Goal: Information Seeking & Learning: Learn about a topic

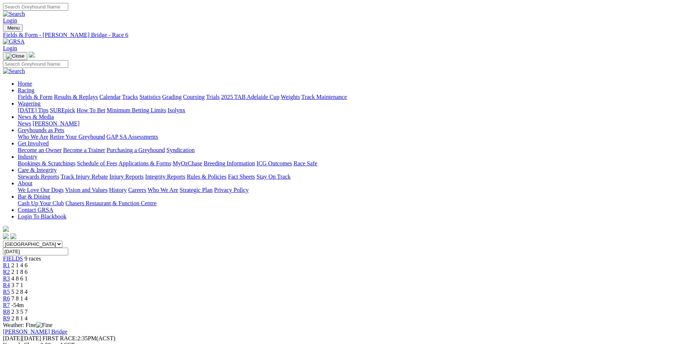
drag, startPoint x: 0, startPoint y: 0, endPoint x: 553, endPoint y: 116, distance: 565.5
click at [553, 315] on div "R9 2 8 1 4" at bounding box center [350, 318] width 694 height 7
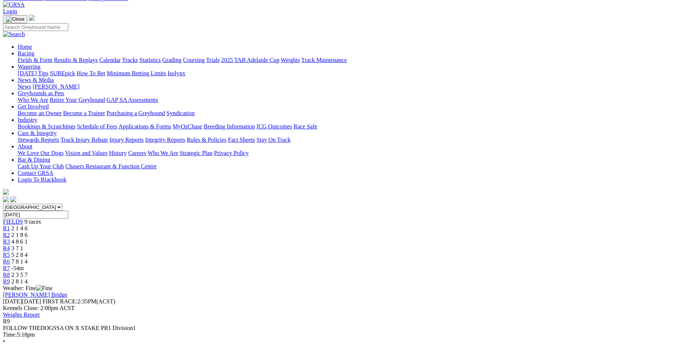
click at [23, 218] on span "FIELDS" at bounding box center [13, 221] width 20 height 6
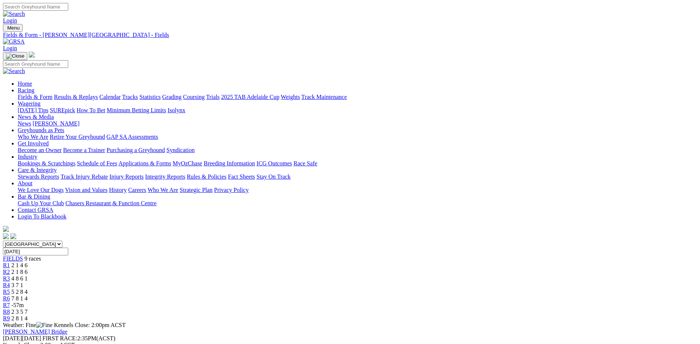
click at [28, 308] on span "2 3 5 7" at bounding box center [19, 311] width 16 height 6
click at [425, 295] on div "R6 7 8 1 4" at bounding box center [350, 298] width 694 height 7
click at [375, 289] on div "R5 5 2 8 4" at bounding box center [350, 292] width 694 height 7
click at [10, 282] on link "R4" at bounding box center [6, 285] width 7 height 6
click at [28, 275] on span "4 8 6 1" at bounding box center [19, 278] width 16 height 6
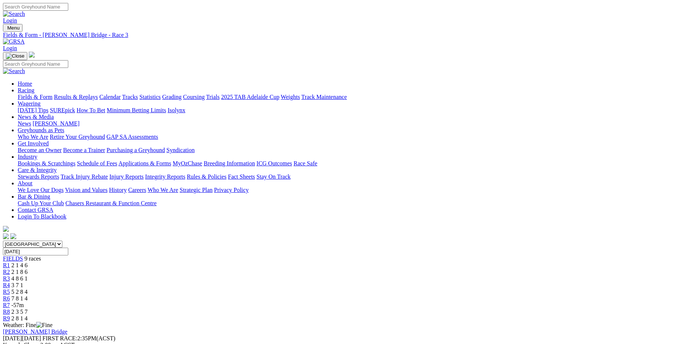
click at [243, 269] on div "R2 2 1 8 6" at bounding box center [350, 272] width 694 height 7
click at [190, 262] on div "R1 2 1 4 6" at bounding box center [350, 265] width 694 height 7
click at [52, 94] on link "Fields & Form" at bounding box center [35, 97] width 35 height 6
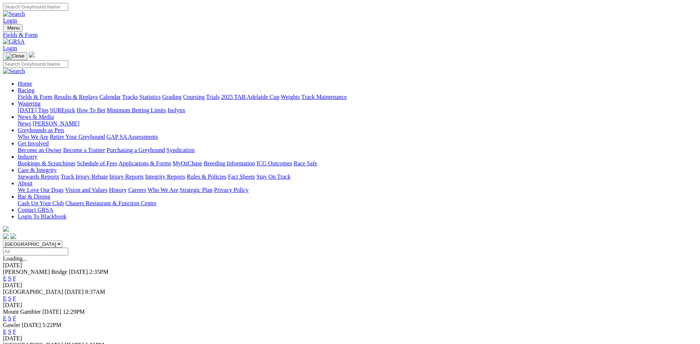
click at [16, 275] on link "F" at bounding box center [14, 278] width 3 height 6
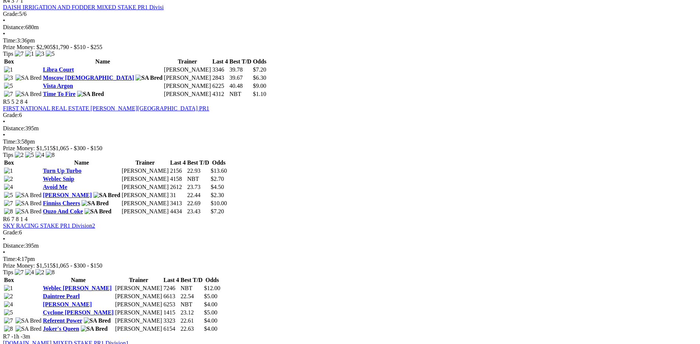
scroll to position [701, 0]
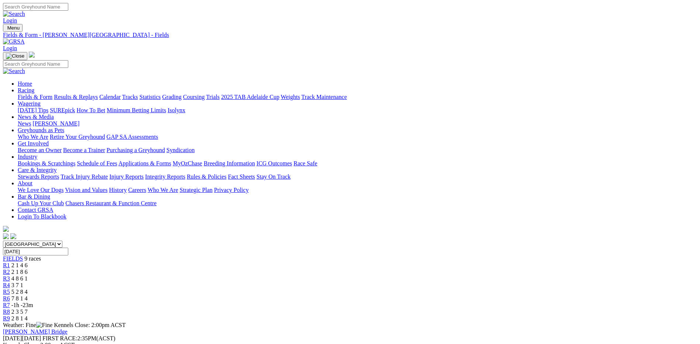
click at [28, 262] on span "2 1 4 6" at bounding box center [19, 265] width 16 height 6
click at [52, 94] on link "Fields & Form" at bounding box center [35, 97] width 35 height 6
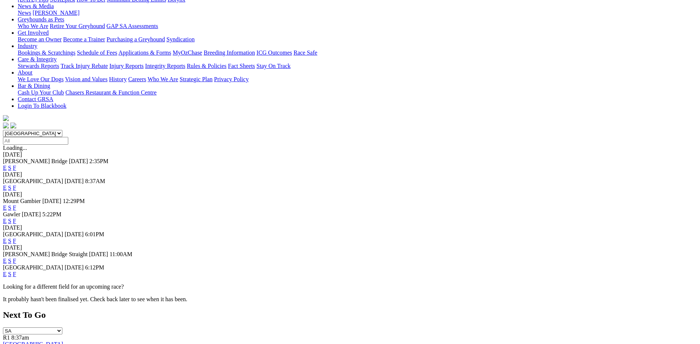
scroll to position [74, 0]
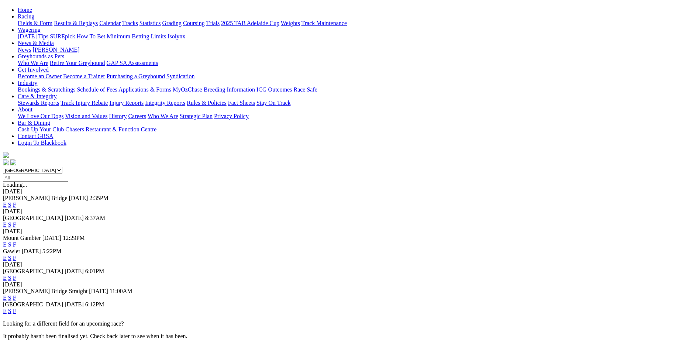
click at [16, 308] on link "F" at bounding box center [14, 311] width 3 height 6
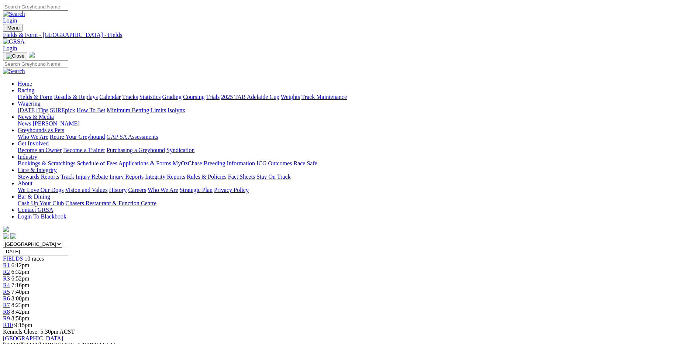
click at [52, 94] on link "Fields & Form" at bounding box center [35, 97] width 35 height 6
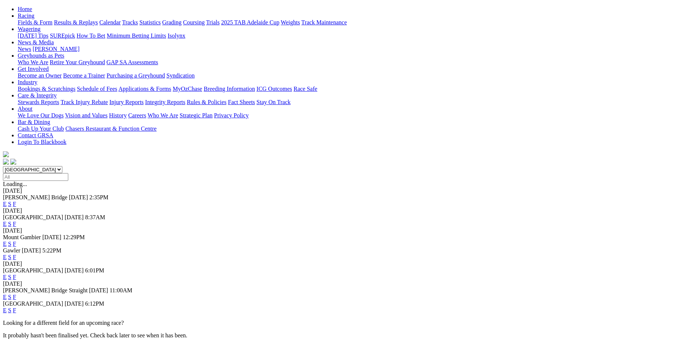
scroll to position [111, 0]
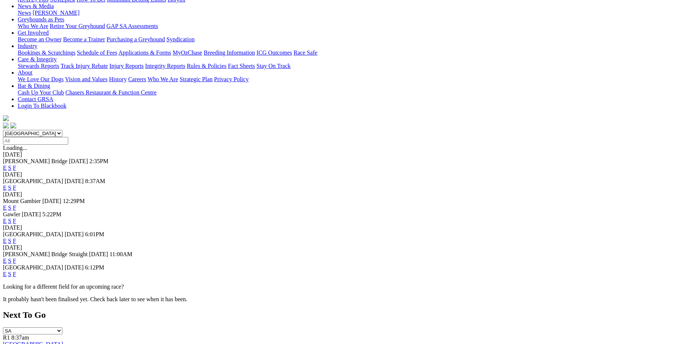
click at [16, 271] on link "F" at bounding box center [14, 274] width 3 height 6
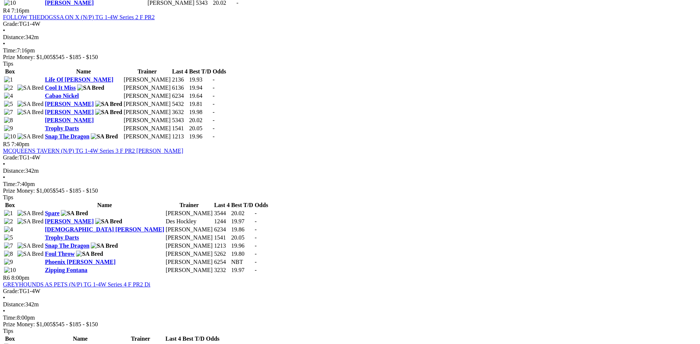
scroll to position [775, 0]
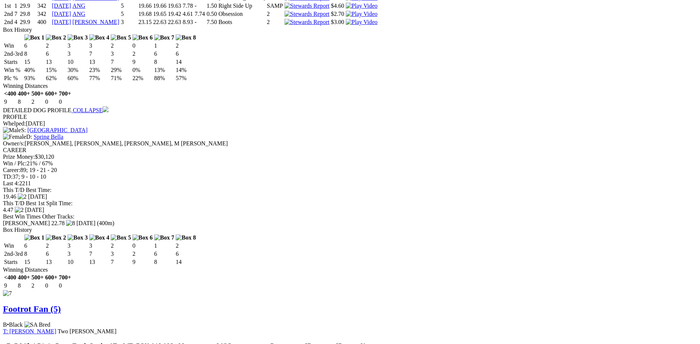
scroll to position [1734, 0]
